Goal: Task Accomplishment & Management: Manage account settings

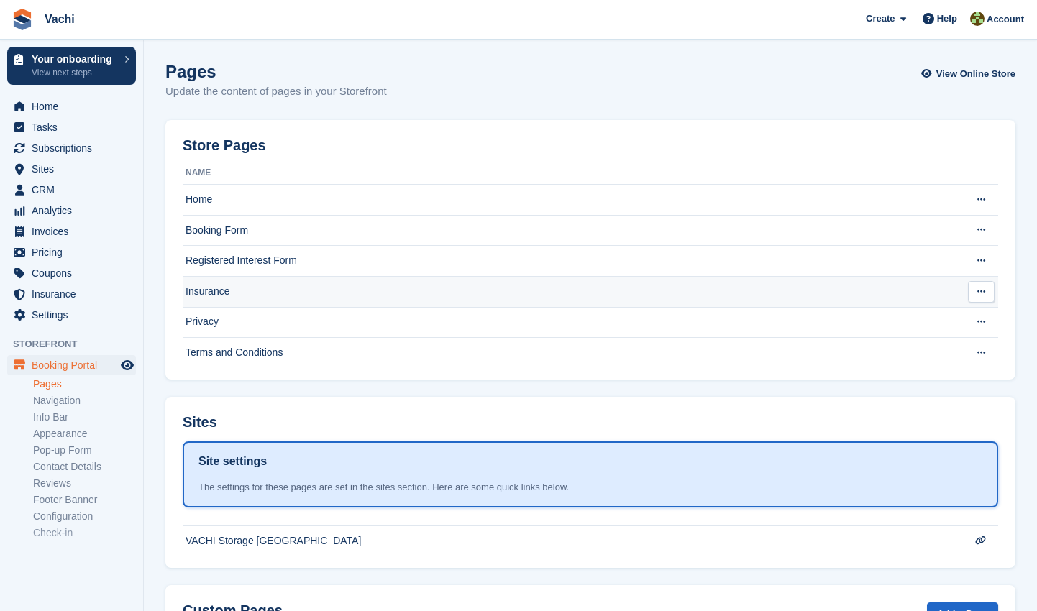
click at [223, 290] on td "Insurance" at bounding box center [570, 291] width 774 height 31
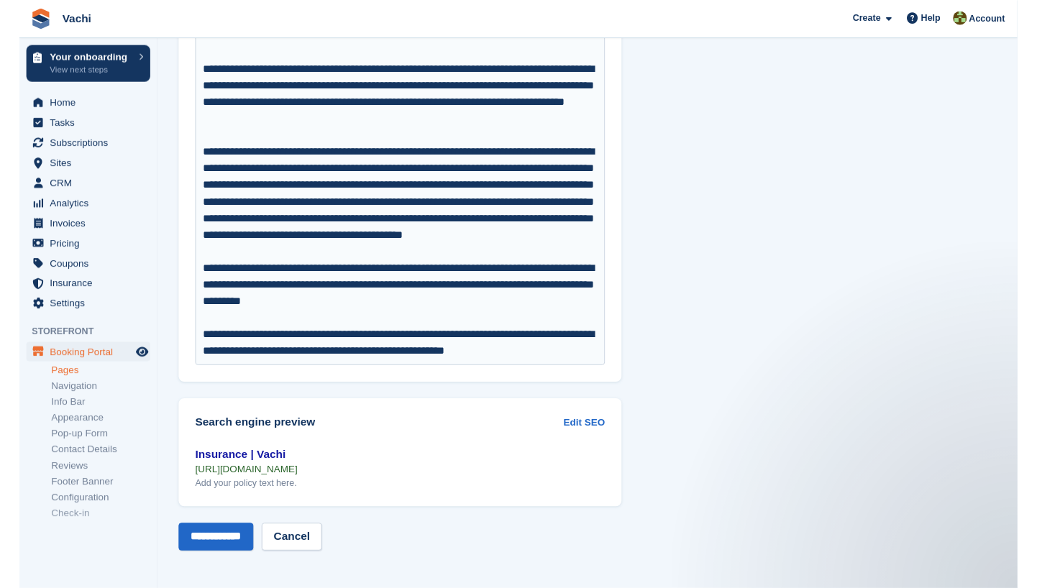
scroll to position [1380, 0]
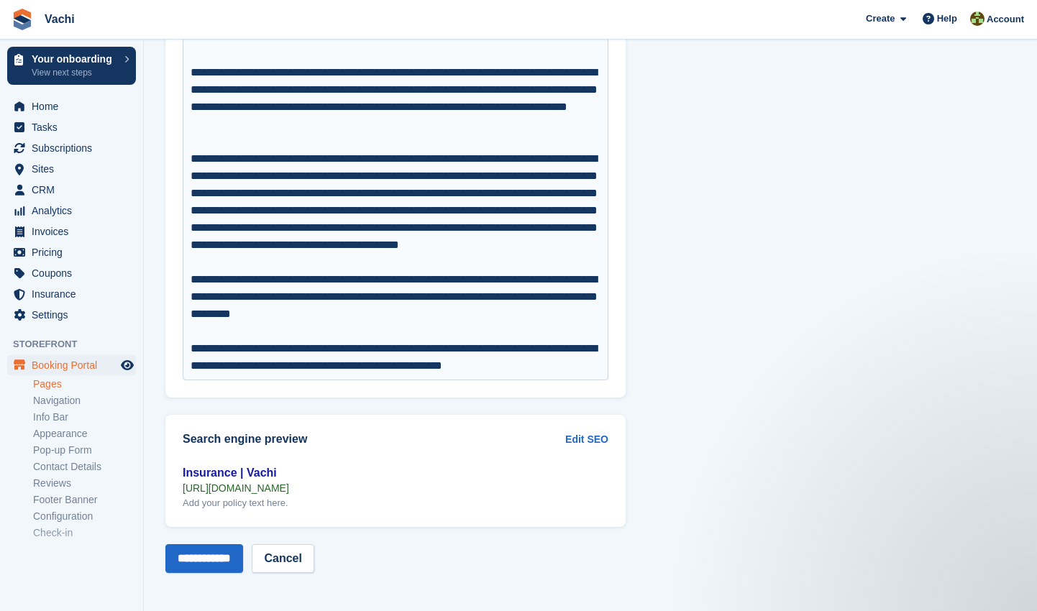
click at [234, 475] on div "Insurance | Vachi" at bounding box center [396, 472] width 426 height 17
drag, startPoint x: 393, startPoint y: 487, endPoint x: 180, endPoint y: 488, distance: 212.8
click at [180, 488] on div "Insurance | Vachi https://bookings.vachistorage.com/insurance Add your policy t…" at bounding box center [395, 495] width 460 height 63
copy div "https://bookings.vachistorage.com/insurance"
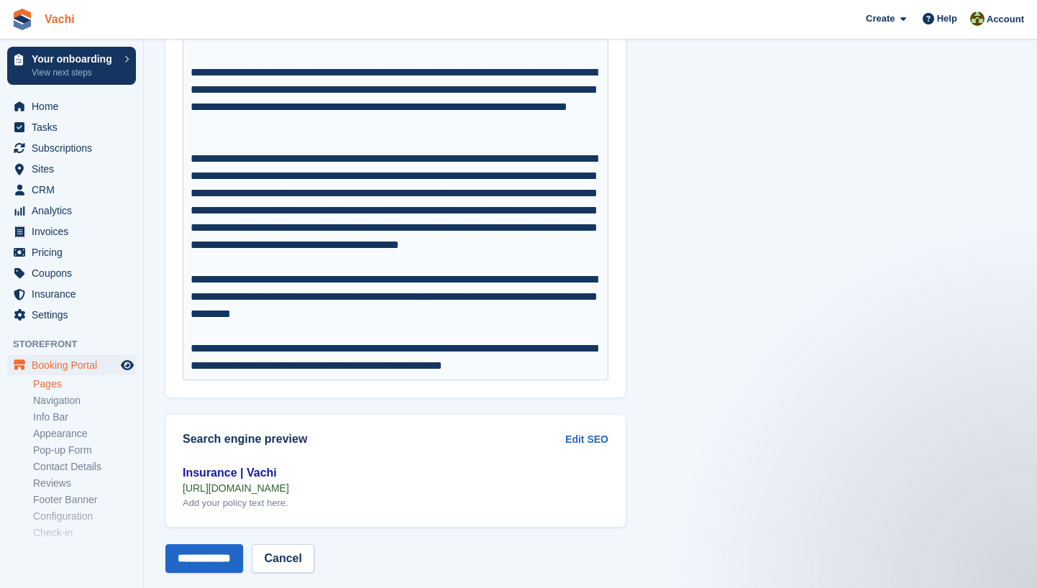
click at [68, 17] on link "Vachi" at bounding box center [60, 19] width 42 height 24
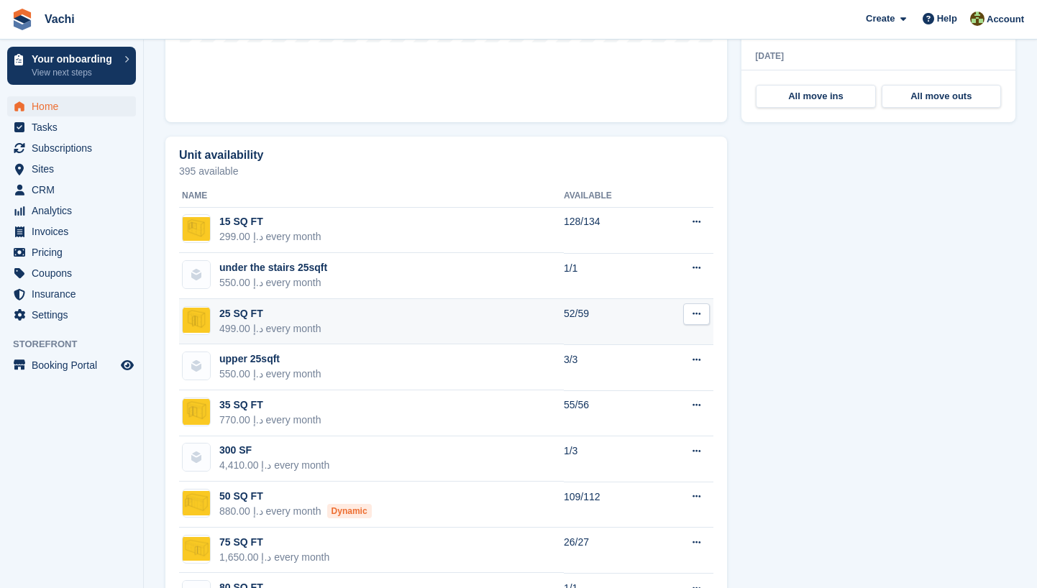
scroll to position [369, 0]
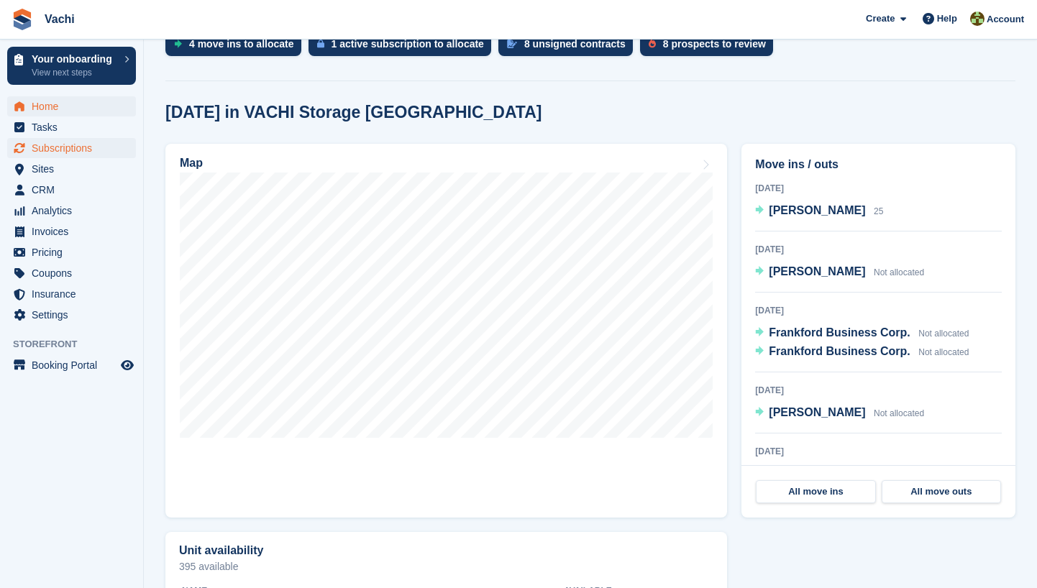
click at [98, 148] on span "Subscriptions" at bounding box center [75, 148] width 86 height 20
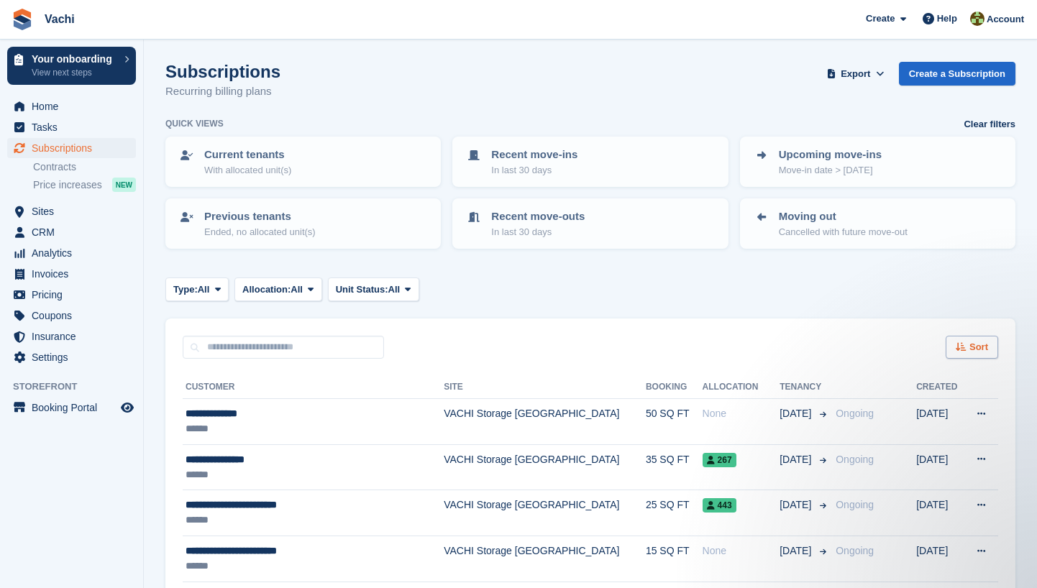
click at [987, 347] on span "Sort" at bounding box center [978, 347] width 19 height 14
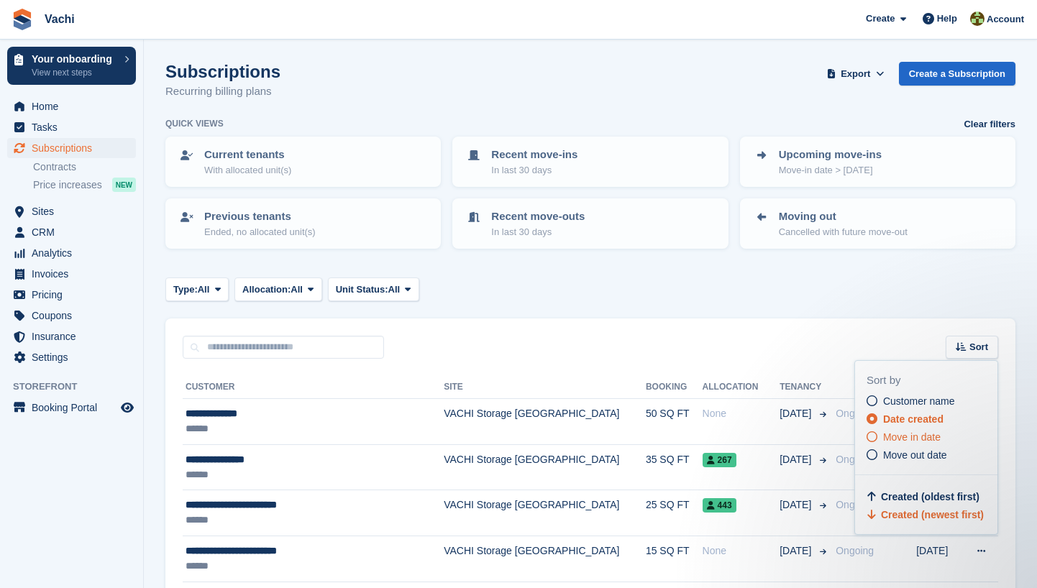
click at [930, 432] on span "Move in date" at bounding box center [912, 437] width 58 height 12
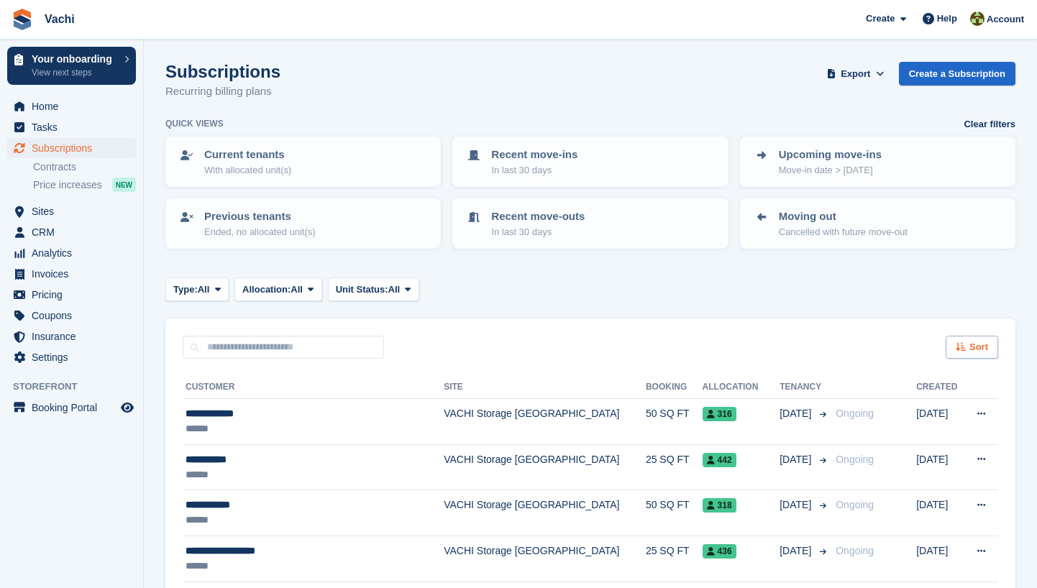
click at [963, 344] on icon at bounding box center [961, 346] width 11 height 9
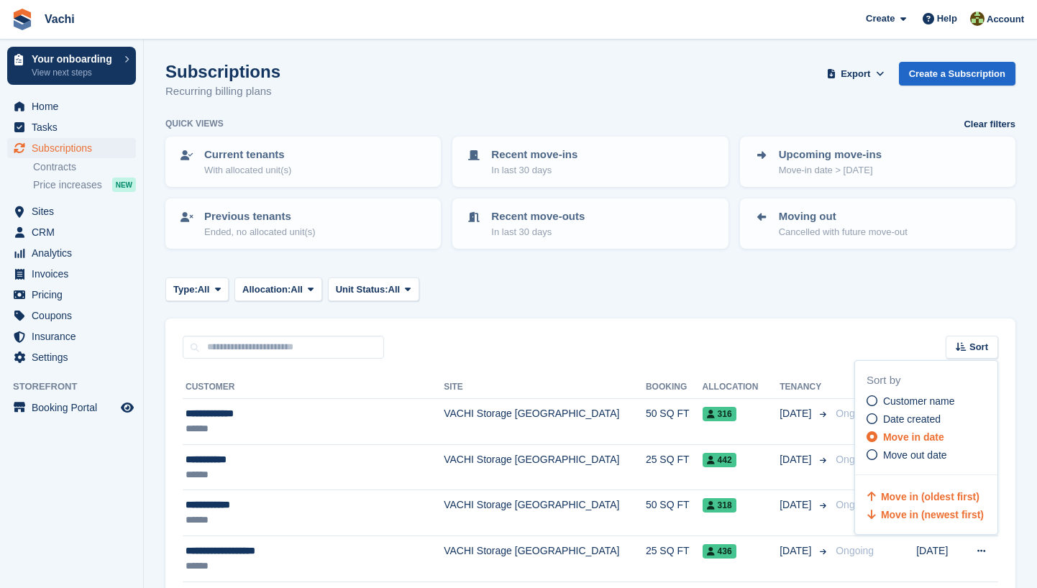
click at [946, 512] on span "Move in (newest first)" at bounding box center [932, 515] width 103 height 12
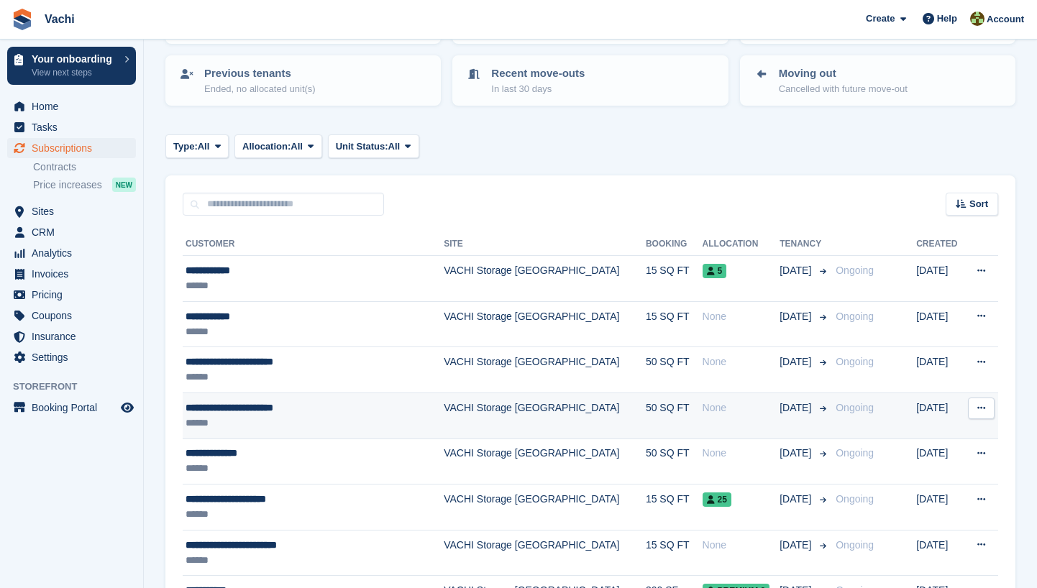
scroll to position [151, 0]
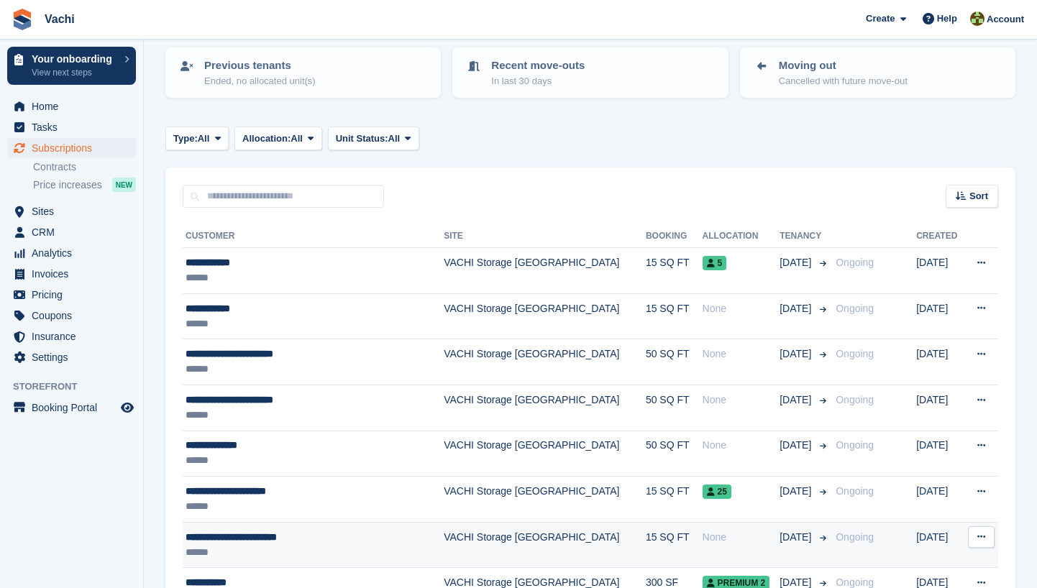
click at [523, 541] on td "VACHI Storage [GEOGRAPHIC_DATA]" at bounding box center [545, 545] width 202 height 46
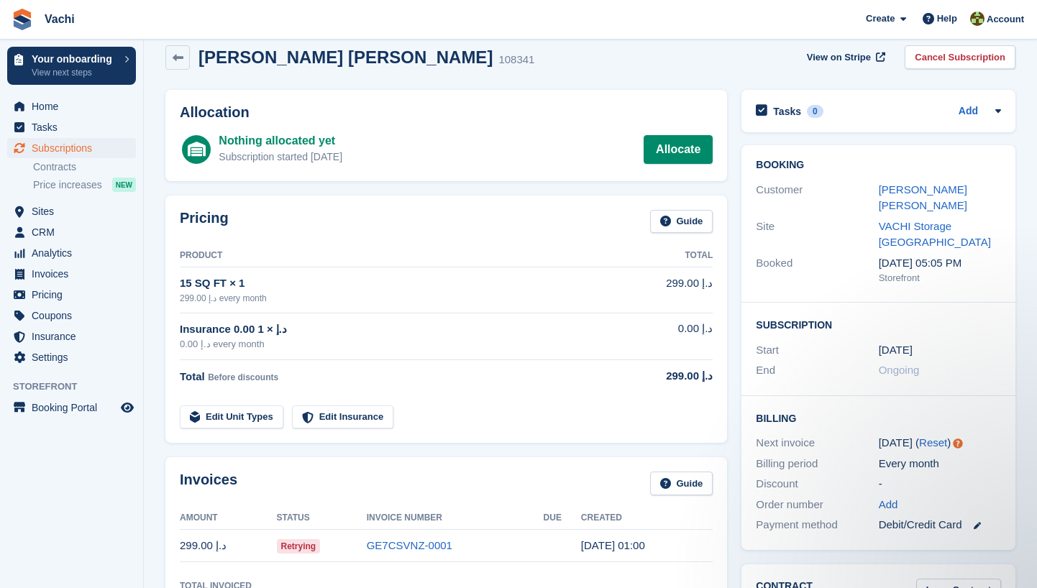
scroll to position [18, 0]
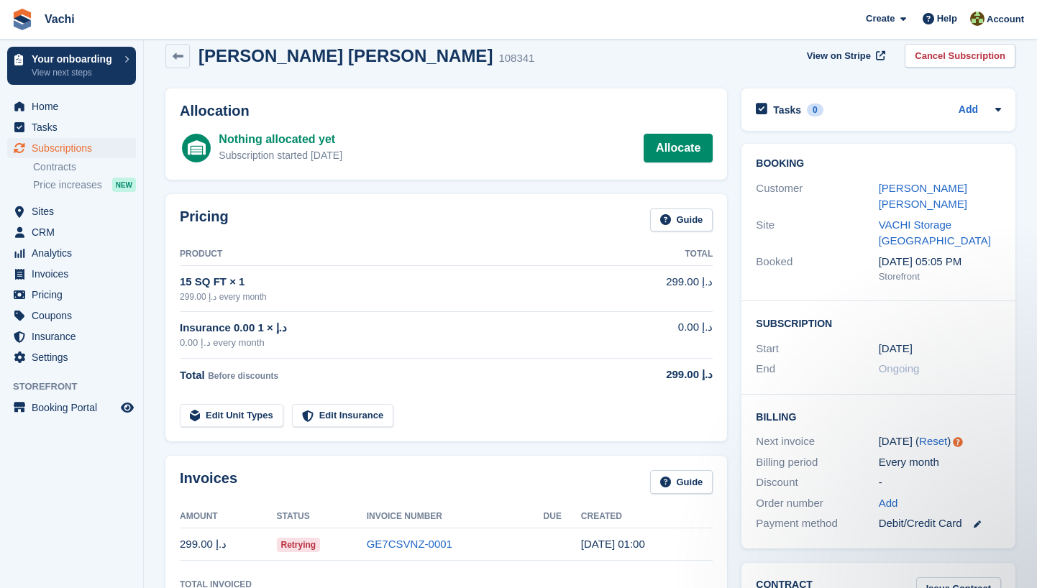
click at [60, 145] on span "Subscriptions" at bounding box center [75, 148] width 86 height 20
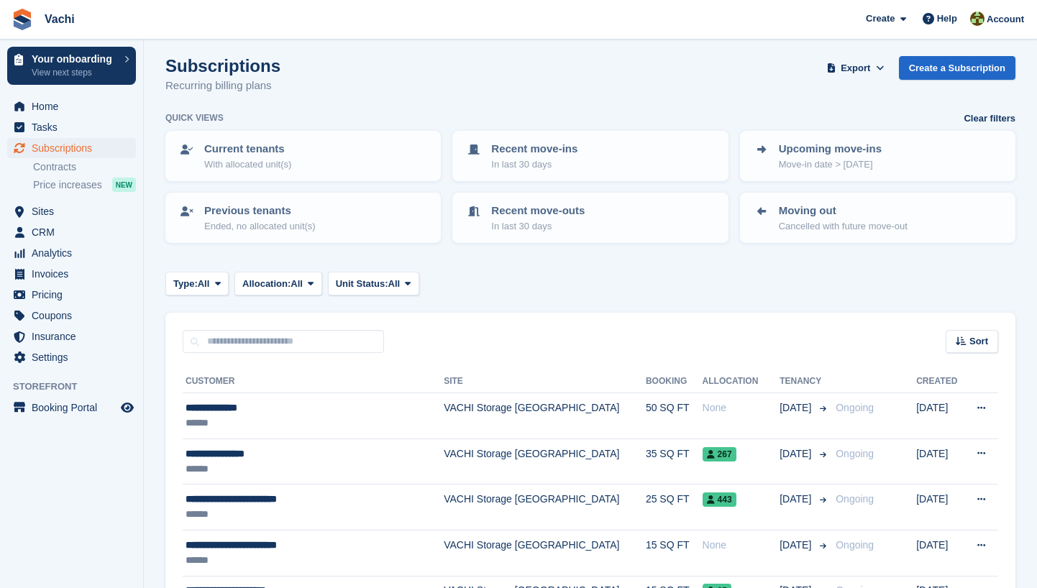
scroll to position [50, 0]
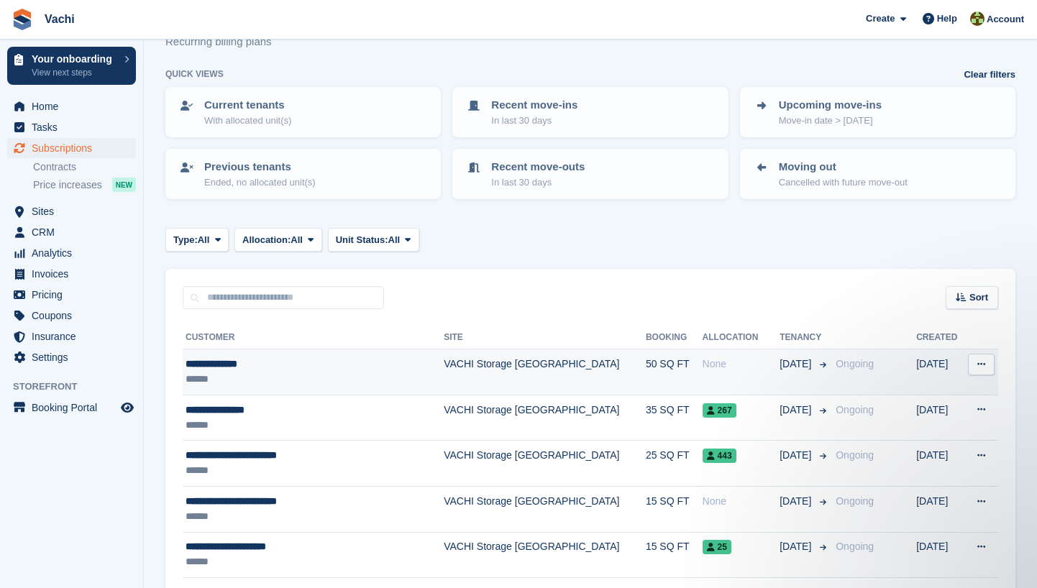
click at [323, 374] on div "******" at bounding box center [297, 379] width 224 height 15
